Goal: Task Accomplishment & Management: Use online tool/utility

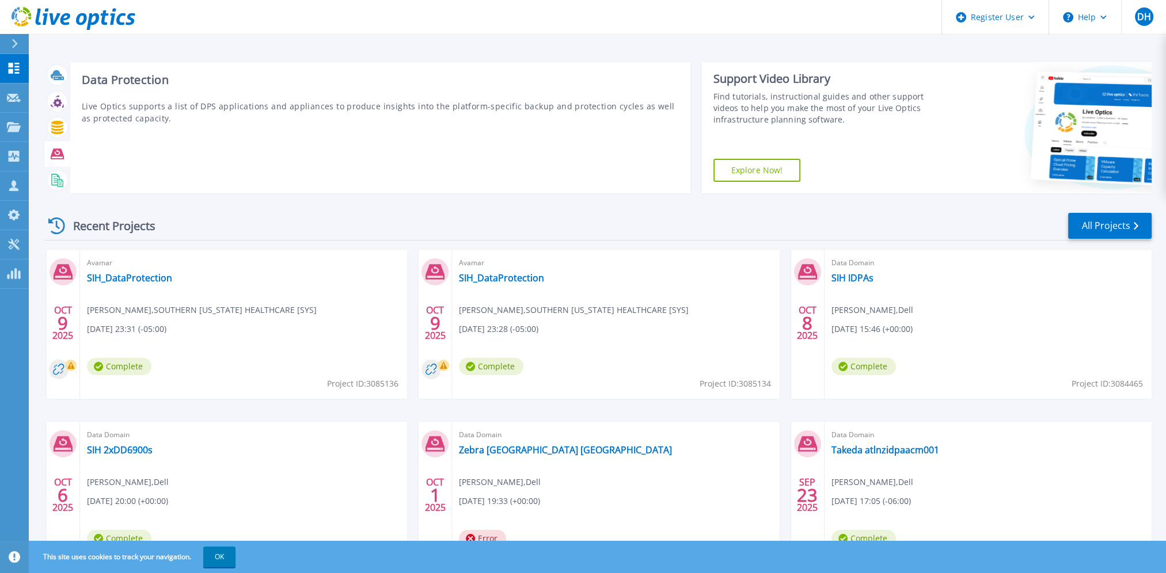
click at [60, 152] on icon at bounding box center [57, 154] width 13 height 10
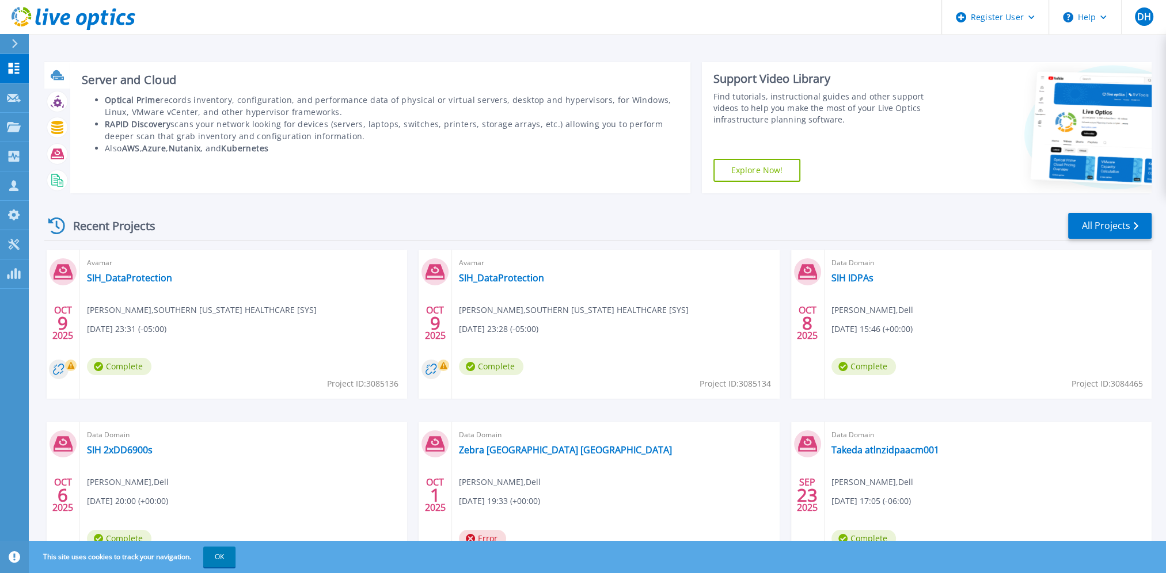
click at [57, 75] on icon at bounding box center [57, 74] width 12 height 9
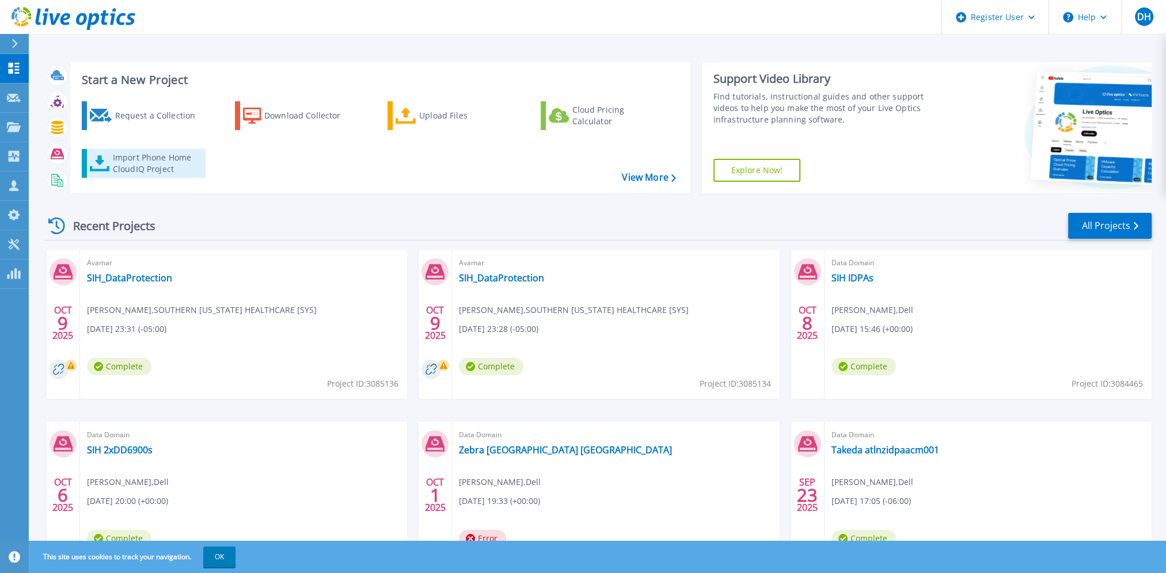
click at [170, 162] on div "Import Phone Home CloudIQ Project" at bounding box center [158, 163] width 90 height 23
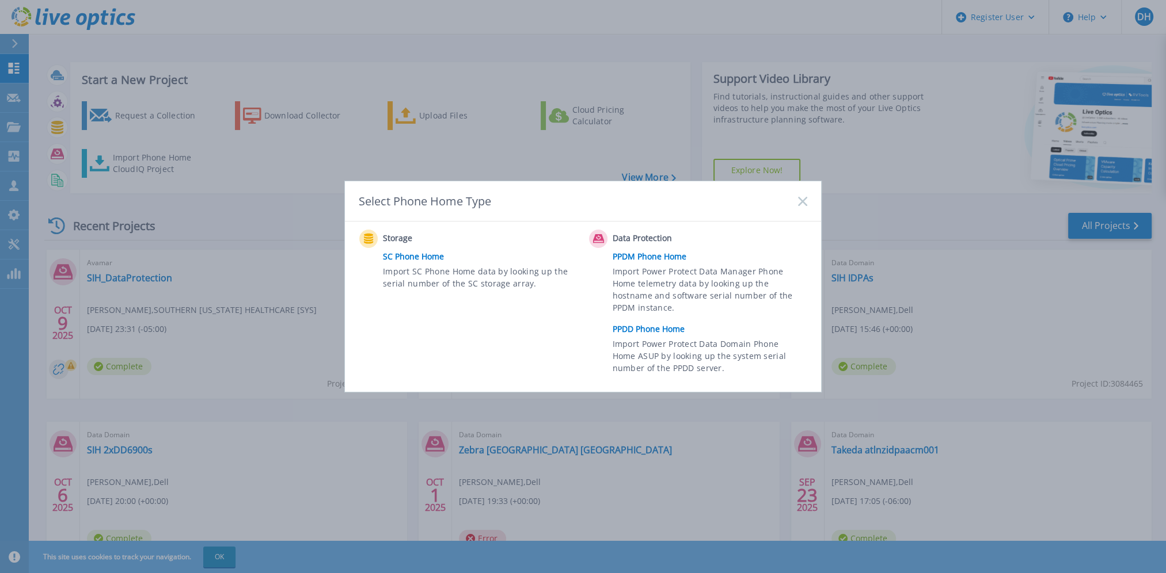
click at [652, 256] on link "PPDM Phone Home" at bounding box center [713, 256] width 200 height 17
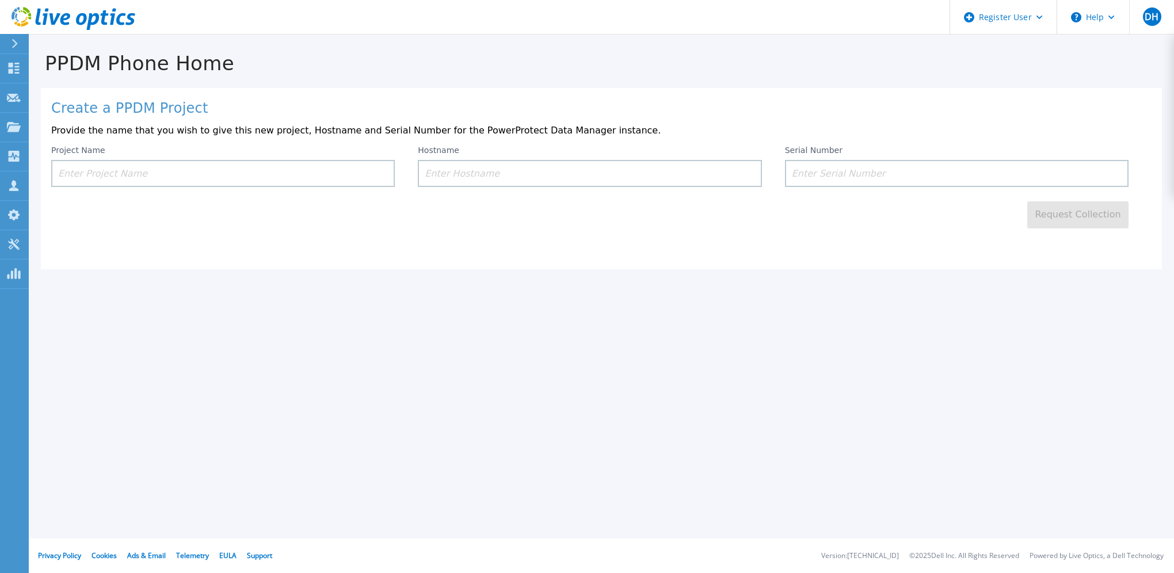
click at [499, 175] on input at bounding box center [590, 173] width 344 height 27
click at [43, 66] on p "Dashboard" at bounding box center [51, 69] width 43 height 30
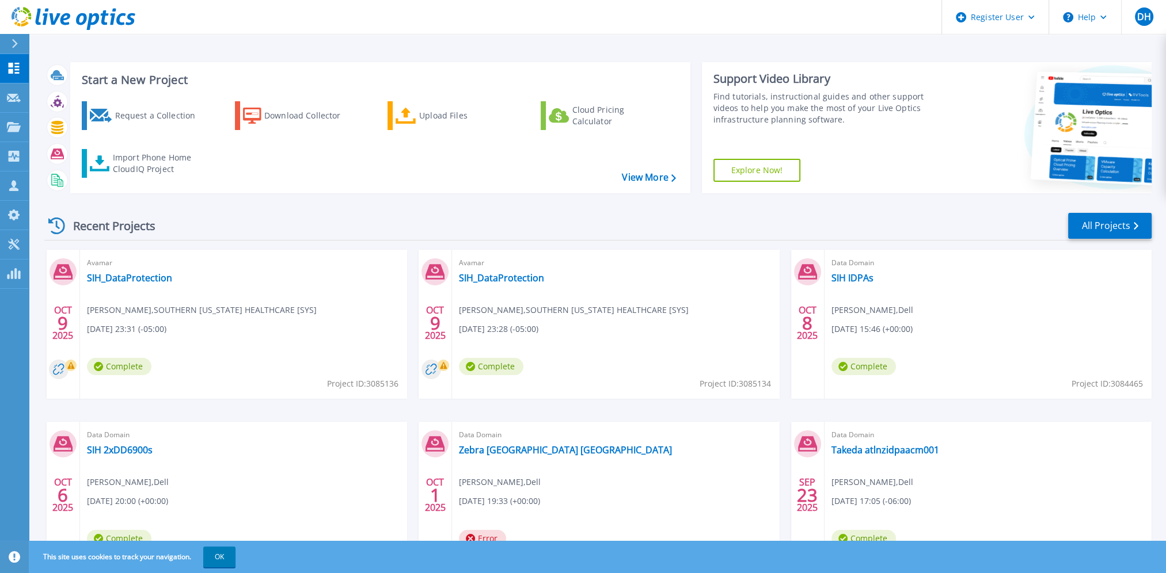
drag, startPoint x: 709, startPoint y: 2, endPoint x: 926, endPoint y: 176, distance: 278.5
click at [926, 176] on div "Support Video Library Find tutorials, instructional guides and other support vi…" at bounding box center [822, 127] width 241 height 131
click at [1103, 21] on button "Help" at bounding box center [1085, 17] width 72 height 35
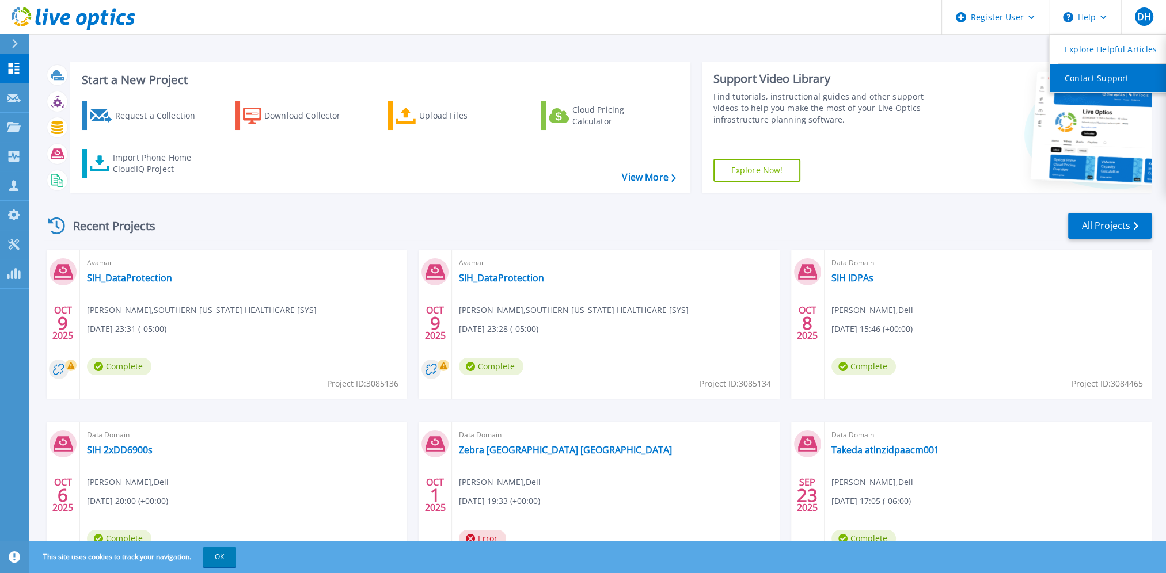
click at [1087, 75] on link "Contact Support" at bounding box center [1114, 78] width 128 height 28
click at [717, 491] on div "Data Domain Zebra [GEOGRAPHIC_DATA] [GEOGRAPHIC_DATA] [PERSON_NAME] , Dell [DAT…" at bounding box center [615, 496] width 327 height 149
click at [873, 198] on div "Start a New Project Request a Collection Download Collector Upload Files Cloud …" at bounding box center [597, 128] width 1107 height 150
